Goal: Consume media (video, audio)

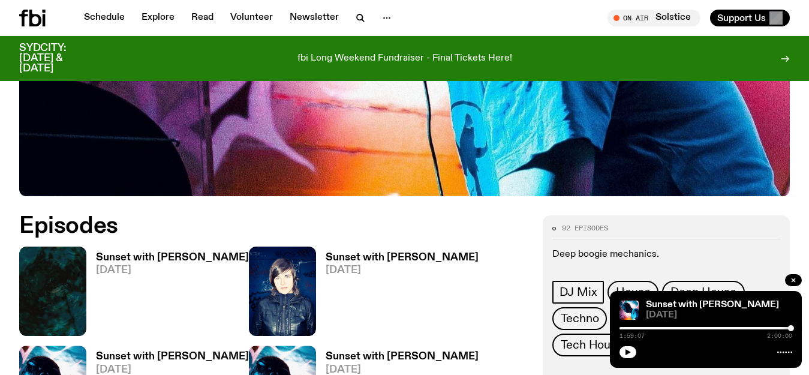
scroll to position [475, 0]
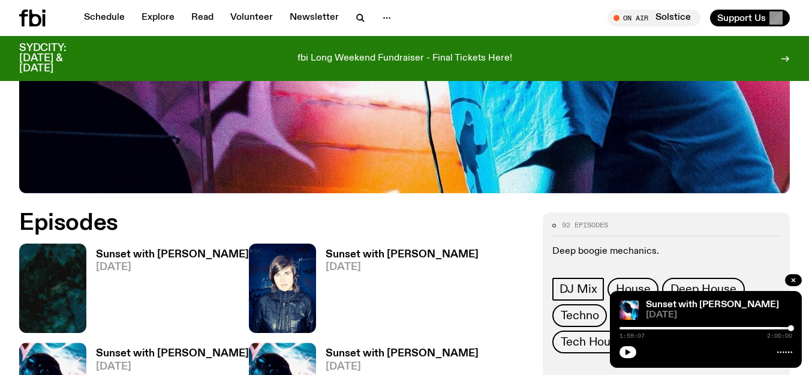
click at [133, 250] on link "Sunset with [PERSON_NAME] [DATE]" at bounding box center [167, 291] width 163 height 83
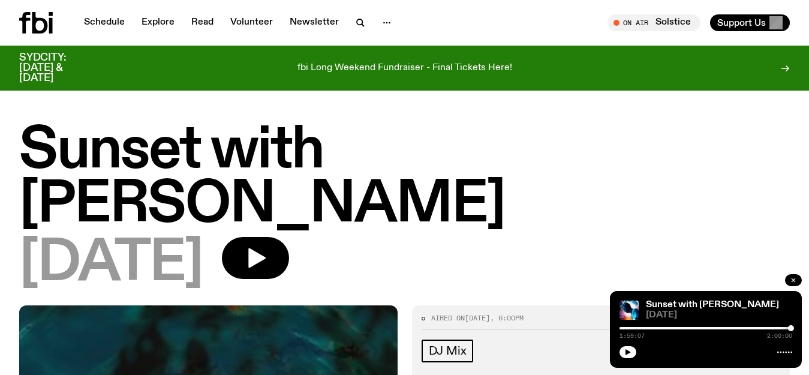
click at [793, 274] on div at bounding box center [793, 281] width 17 height 14
click at [796, 278] on icon "button" at bounding box center [793, 280] width 7 height 7
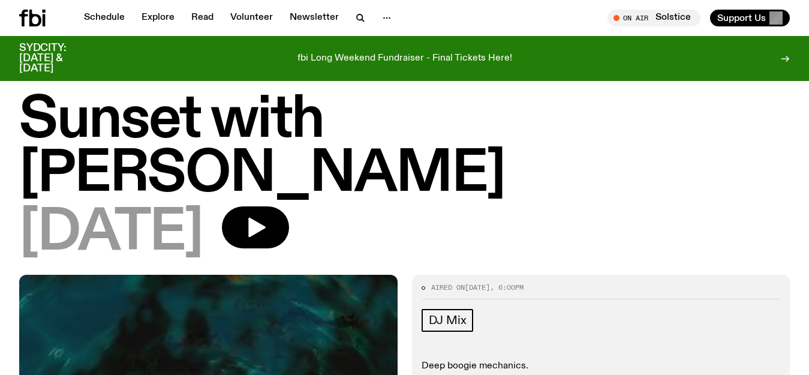
scroll to position [13, 0]
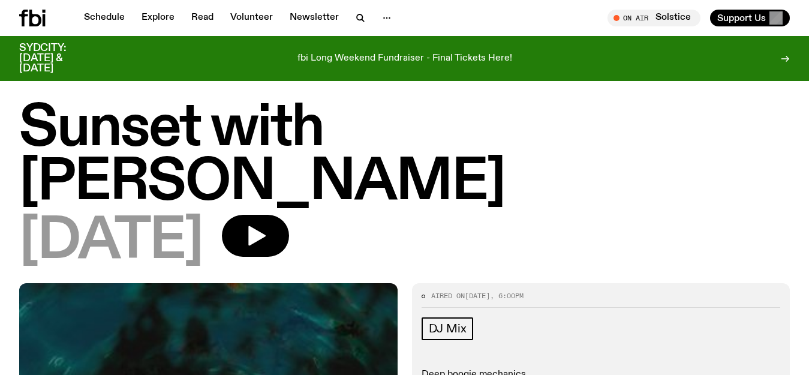
click at [36, 16] on icon at bounding box center [35, 18] width 12 height 17
